Goal: Navigation & Orientation: Find specific page/section

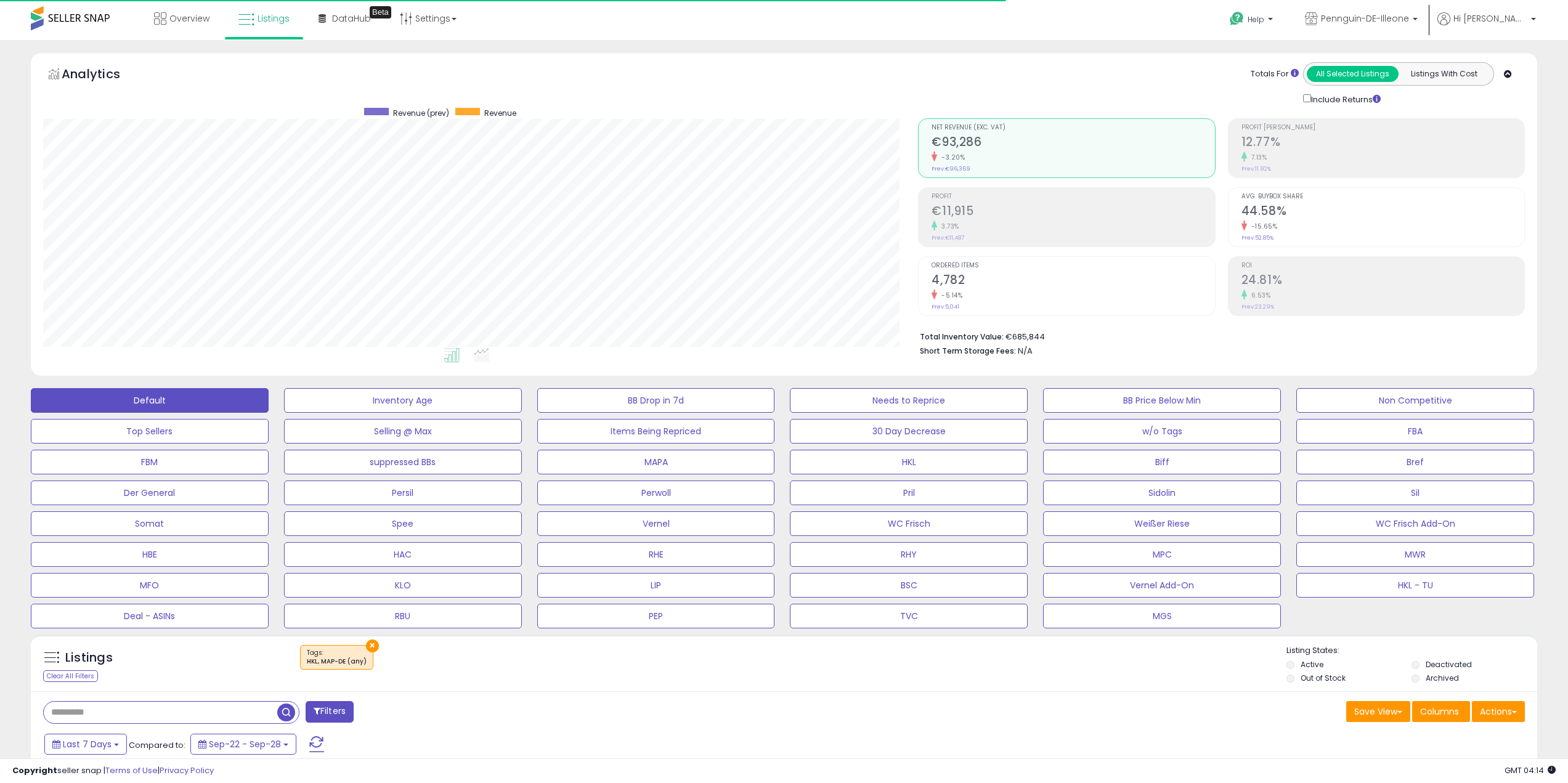
scroll to position [253, 875]
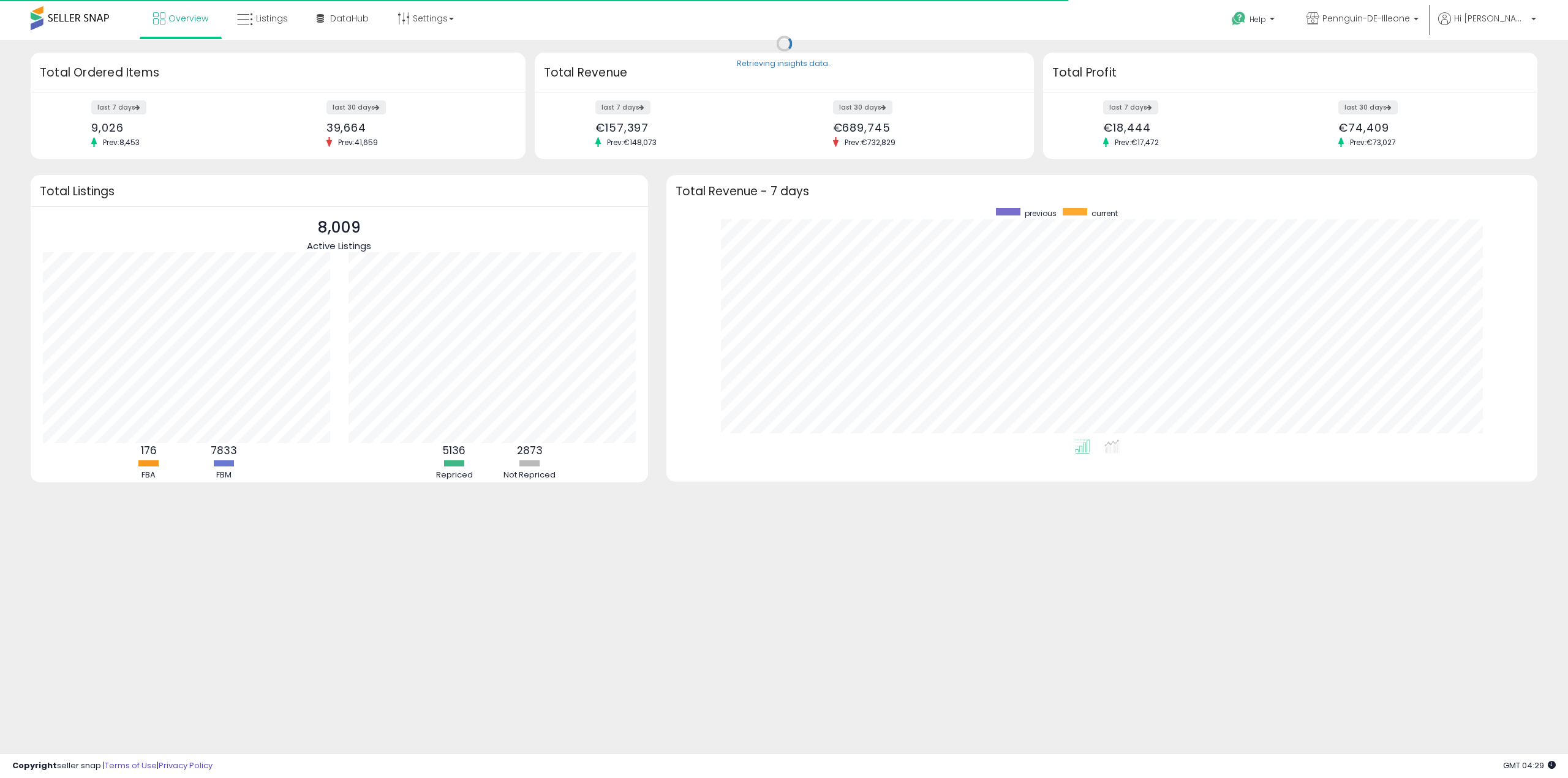
scroll to position [231, 846]
drag, startPoint x: 1022, startPoint y: 648, endPoint x: 1021, endPoint y: 640, distance: 8.1
click at [1022, 648] on body "Unable to login Retrieving listings data.. has not yet accepted the Terms of Us…" at bounding box center [784, 389] width 1568 height 778
click at [288, 23] on link "Listings" at bounding box center [263, 18] width 70 height 37
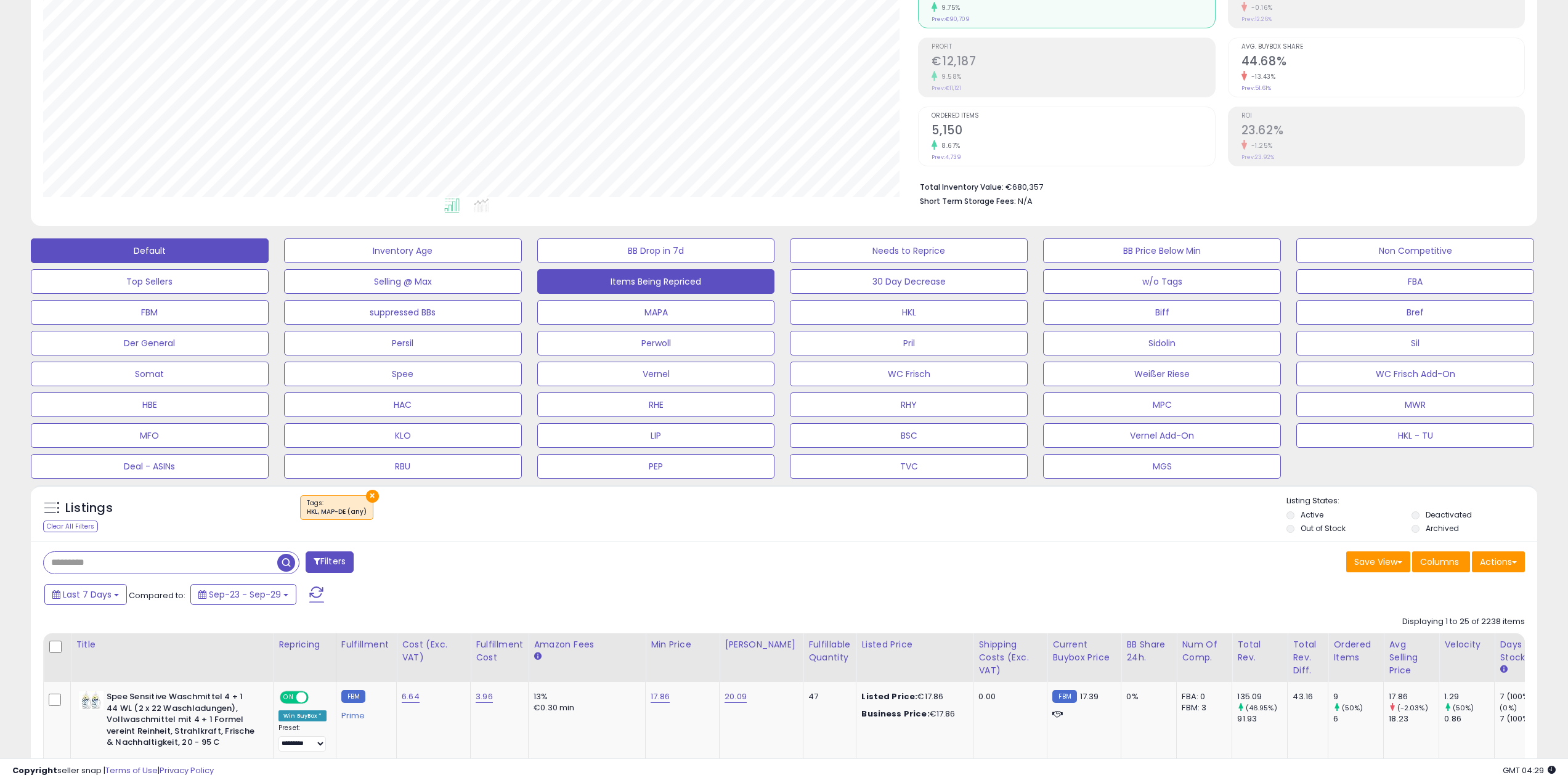
scroll to position [61, 0]
